Goal: Transaction & Acquisition: Subscribe to service/newsletter

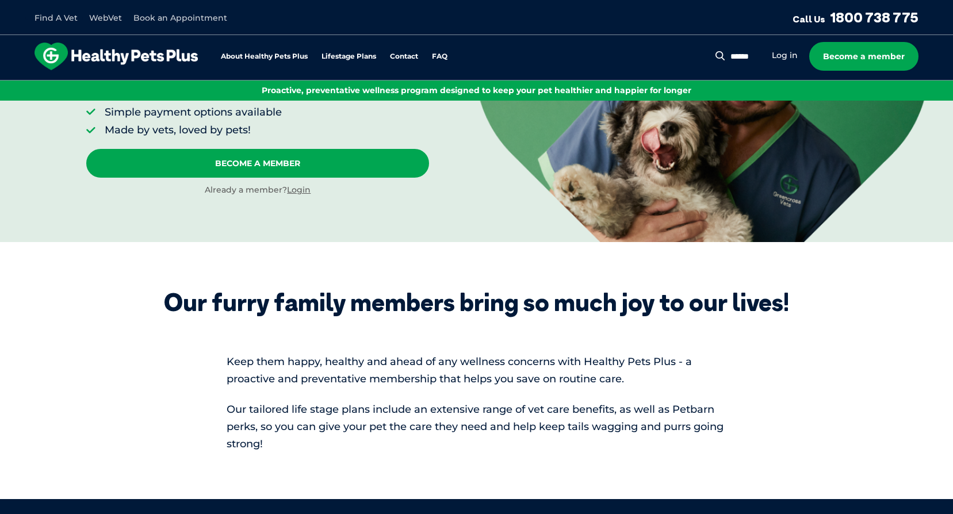
scroll to position [57, 0]
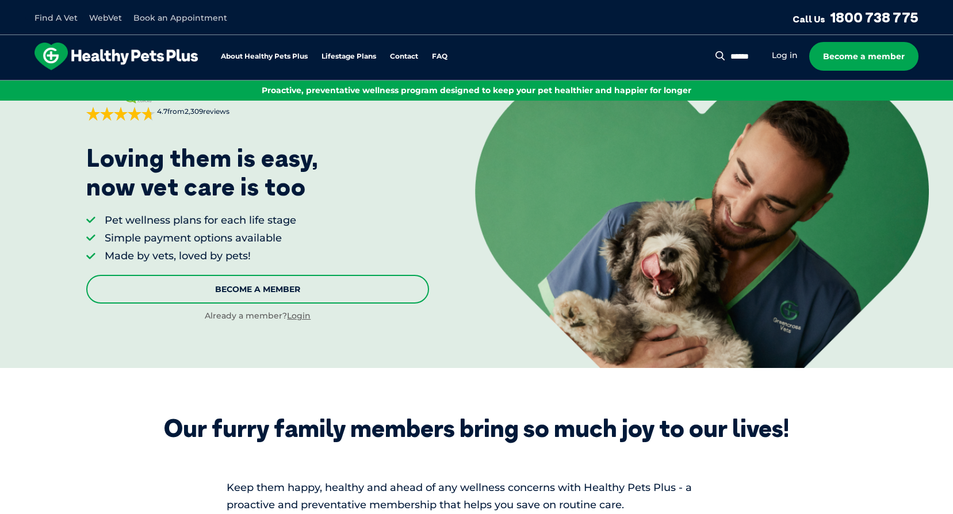
click at [248, 289] on link "Become A Member" at bounding box center [257, 289] width 343 height 29
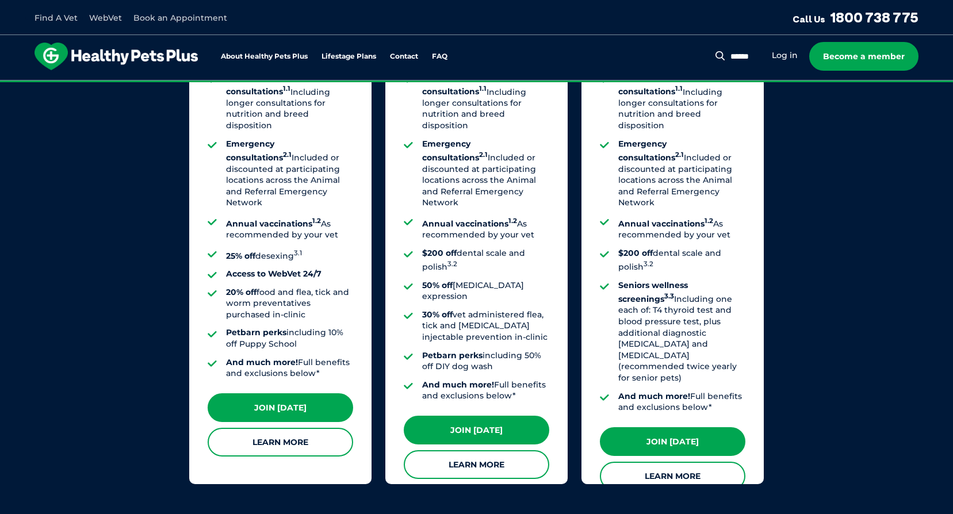
scroll to position [809, 0]
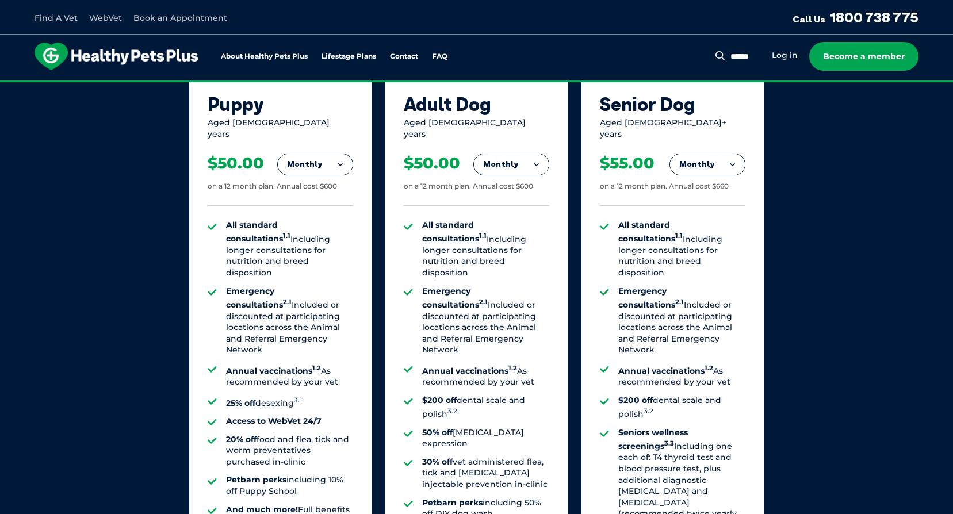
click at [535, 154] on button "Monthly" at bounding box center [511, 164] width 75 height 21
click at [517, 183] on li "Fortnightly" at bounding box center [511, 189] width 75 height 28
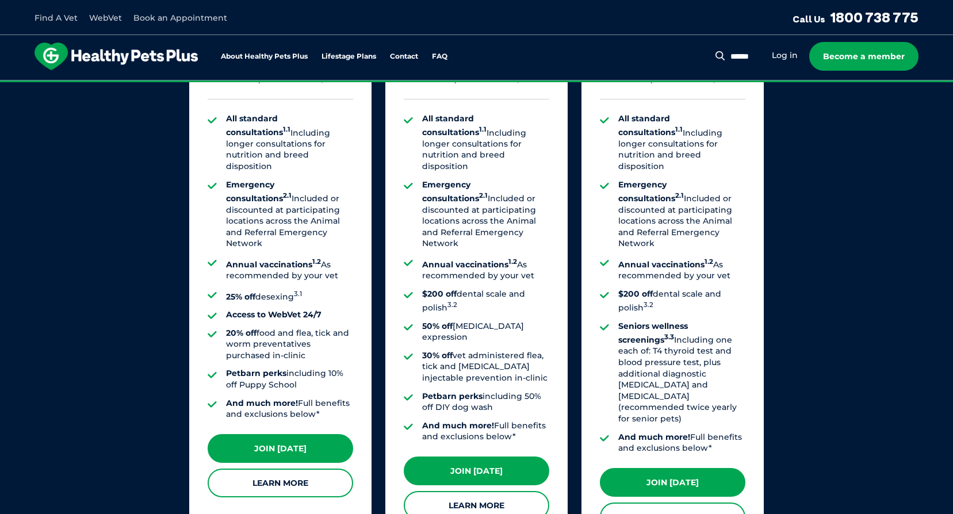
scroll to position [982, 0]
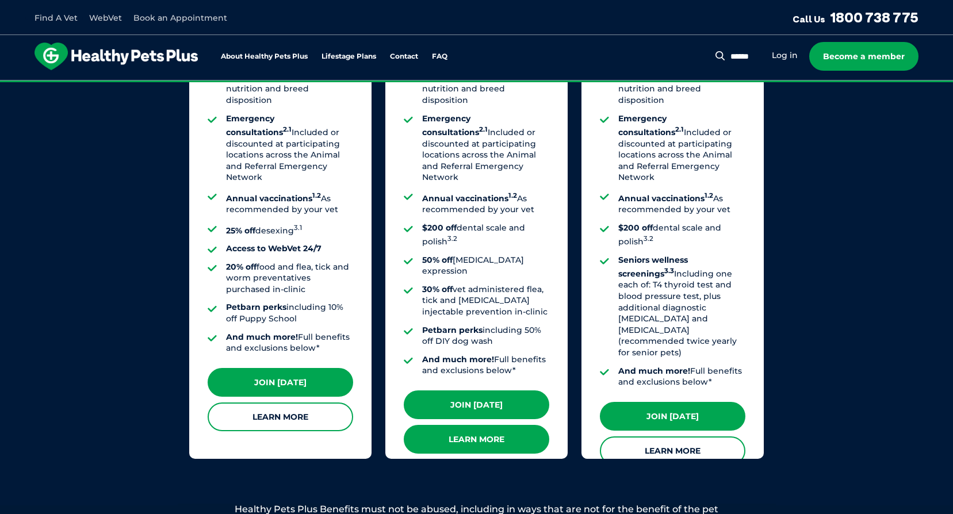
click at [477, 425] on link "Learn More" at bounding box center [476, 439] width 145 height 29
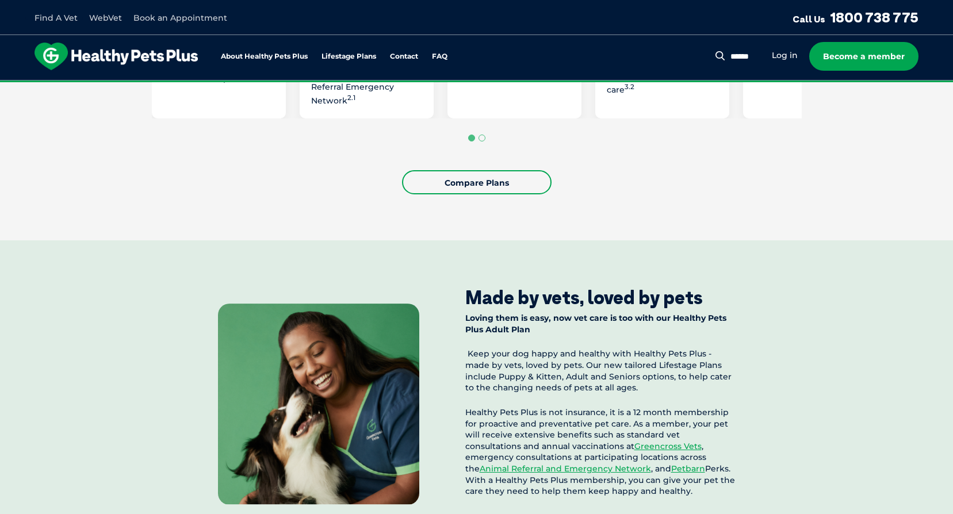
scroll to position [517, 0]
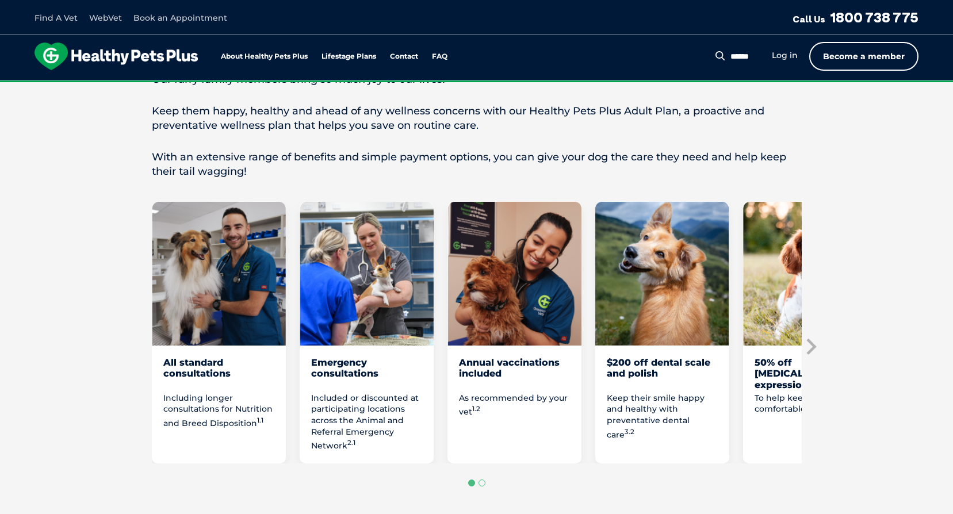
click at [850, 55] on link "Become a member" at bounding box center [863, 56] width 109 height 29
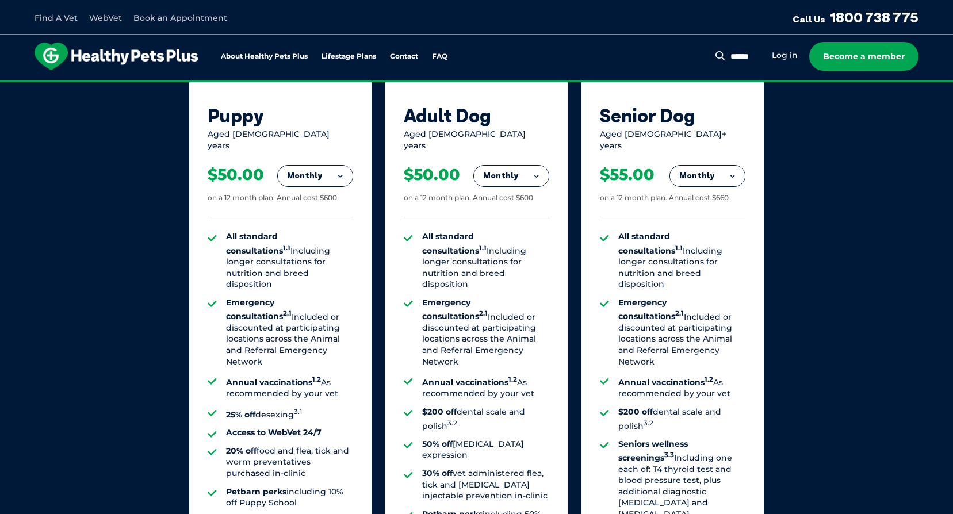
scroll to position [798, 0]
click at [540, 167] on button "Monthly" at bounding box center [511, 176] width 75 height 21
click at [521, 192] on li "Fortnightly" at bounding box center [511, 200] width 75 height 28
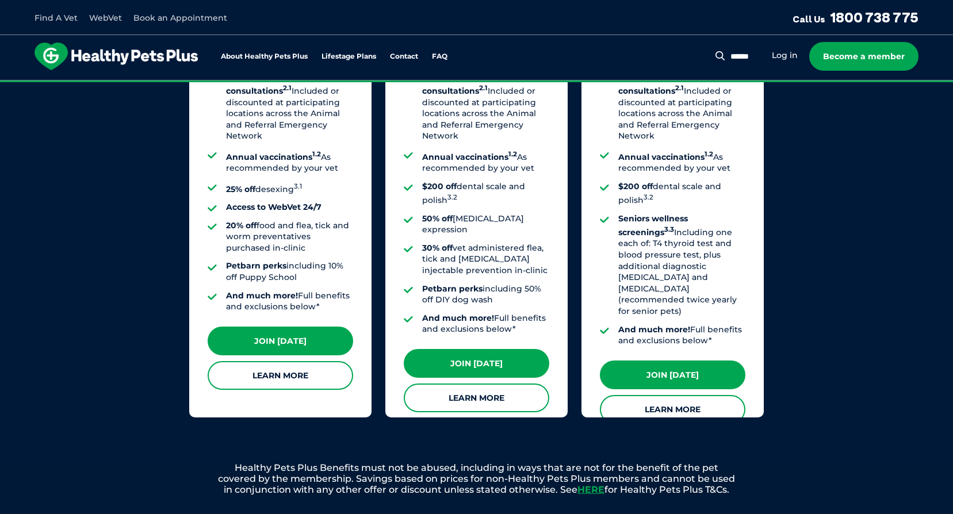
scroll to position [1085, 0]
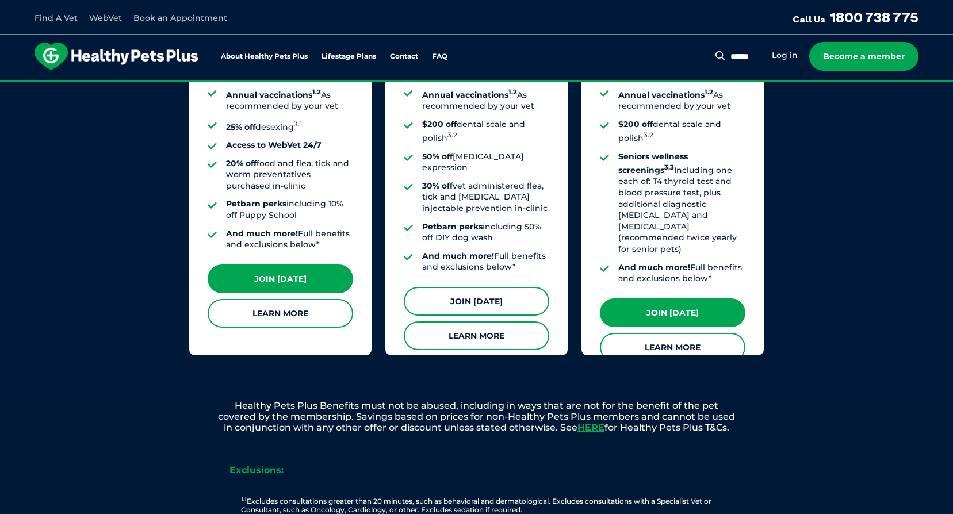
click at [480, 287] on link "Join [DATE]" at bounding box center [476, 301] width 145 height 29
